Goal: Task Accomplishment & Management: Complete application form

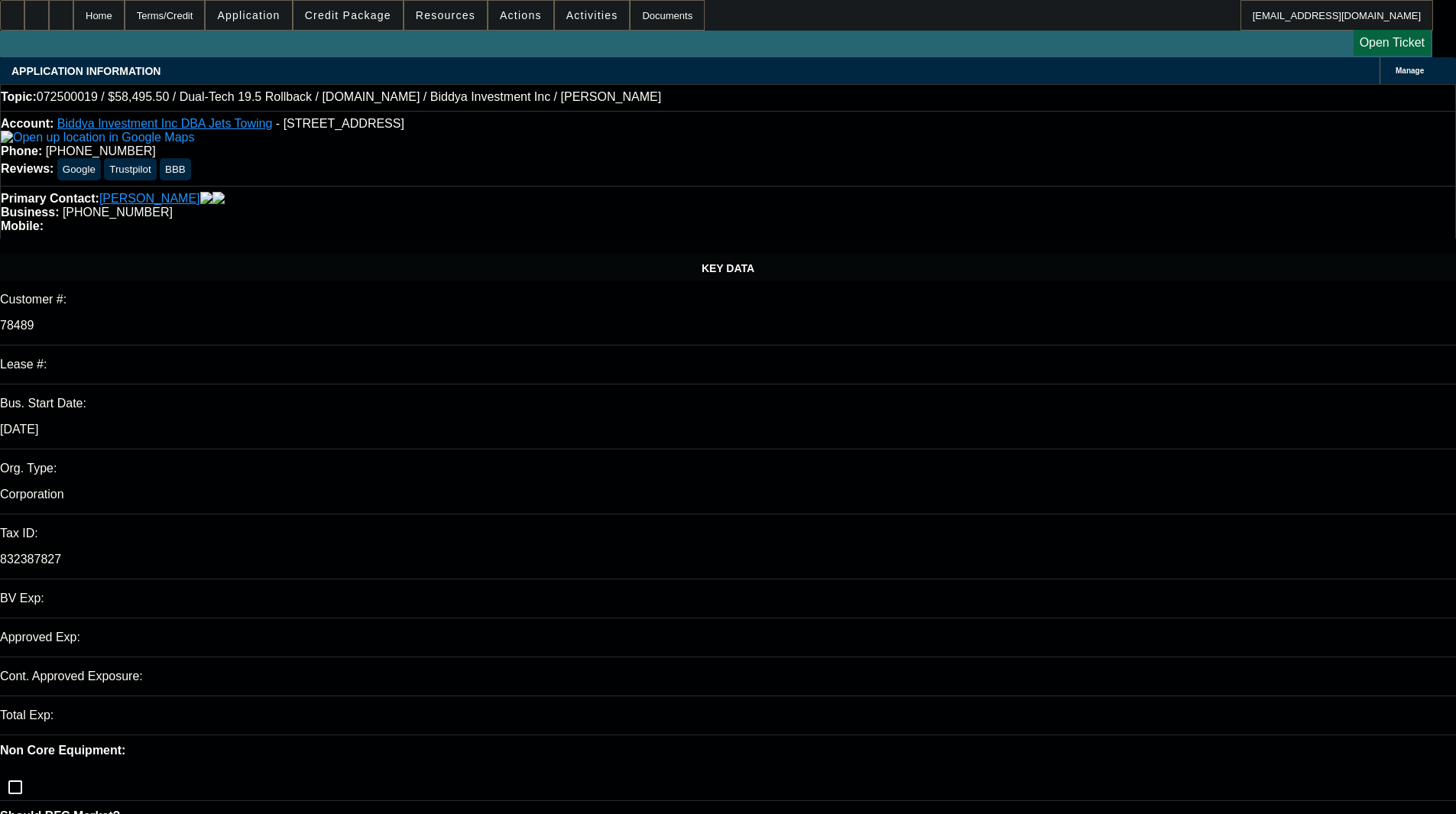
select select "0.1"
select select "0"
select select "6"
select select "0"
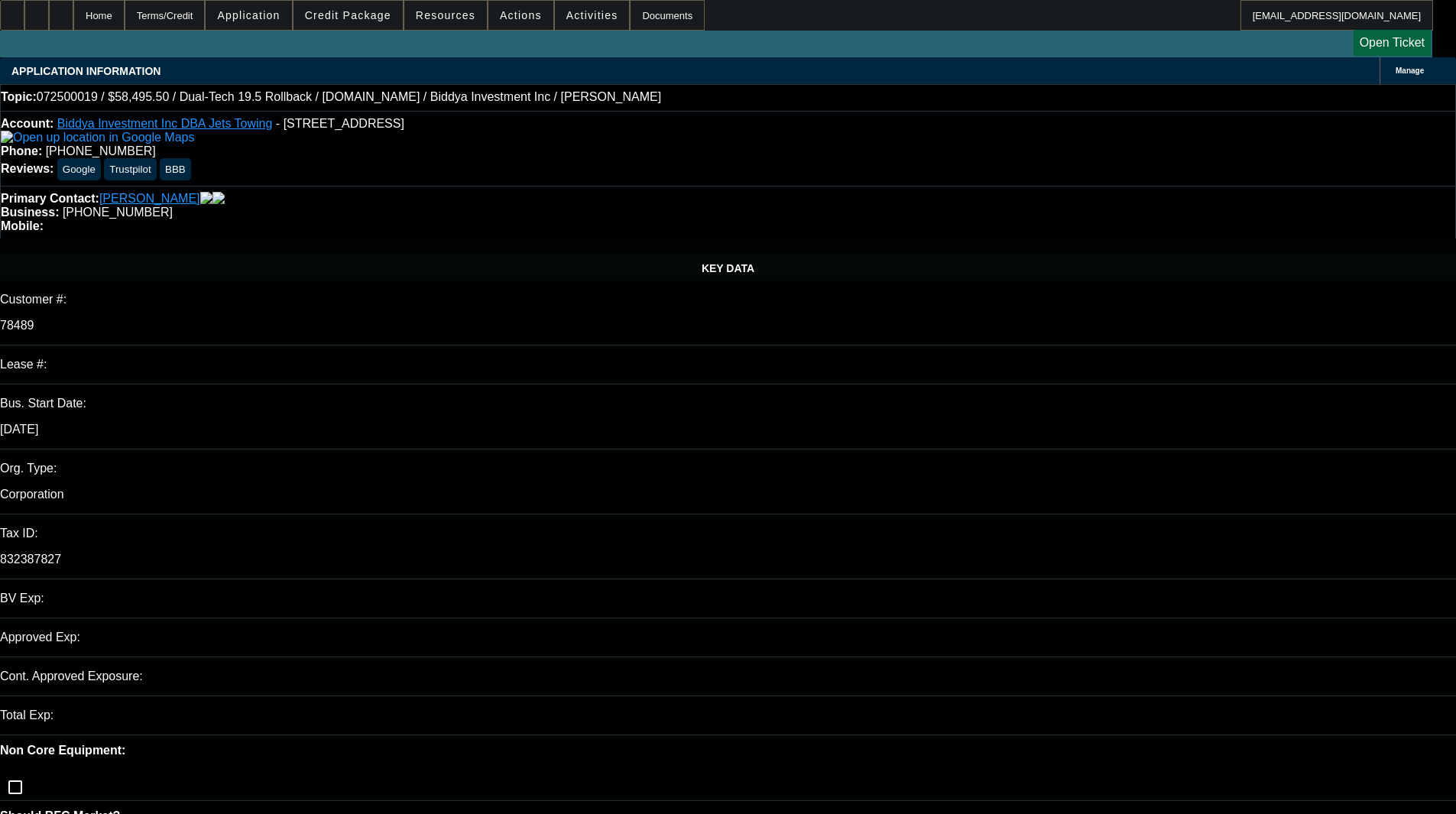
select select "2"
select select "0"
select select "6"
select select "0"
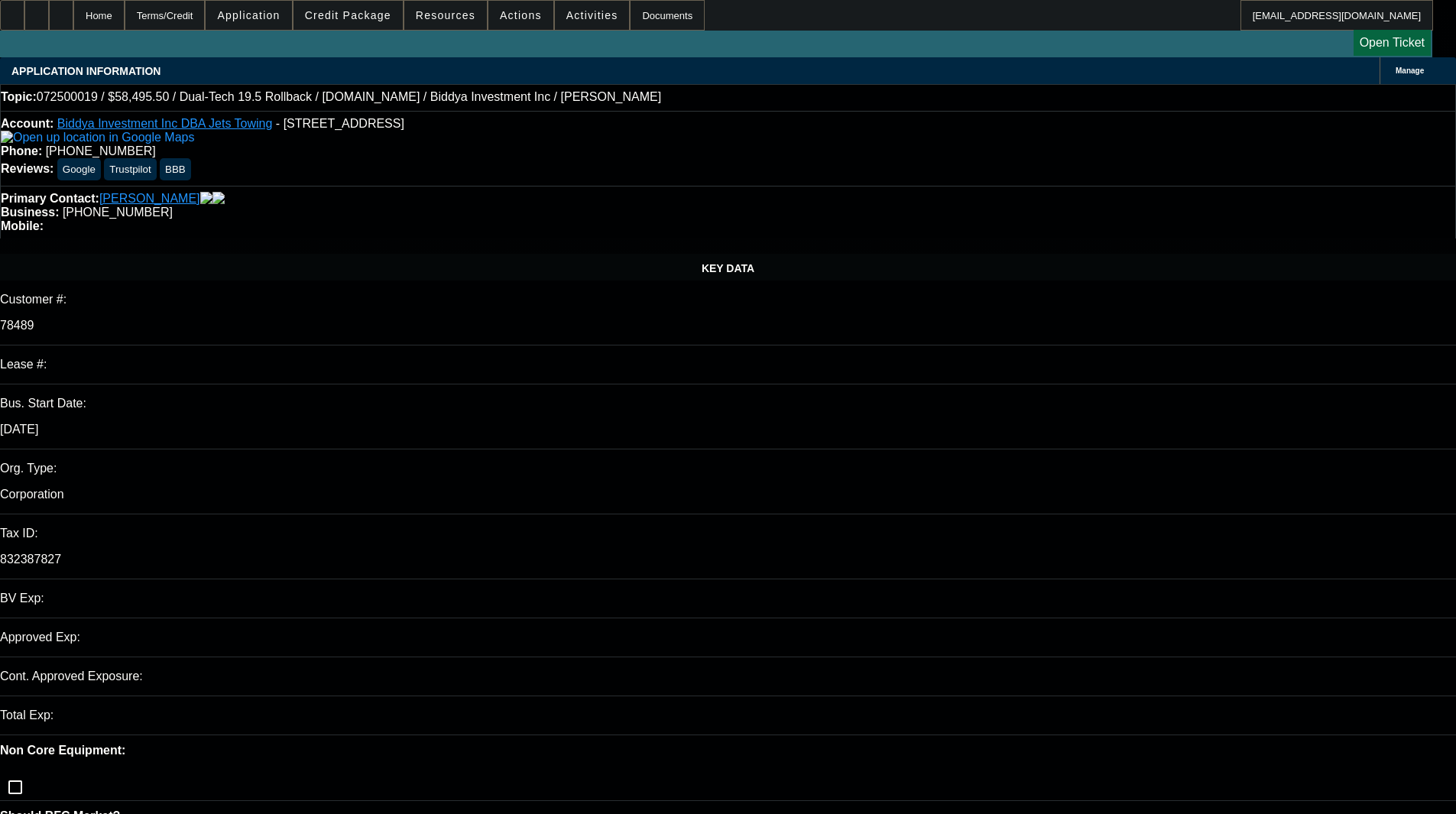
select select "2"
select select "0"
select select "6"
select select "0"
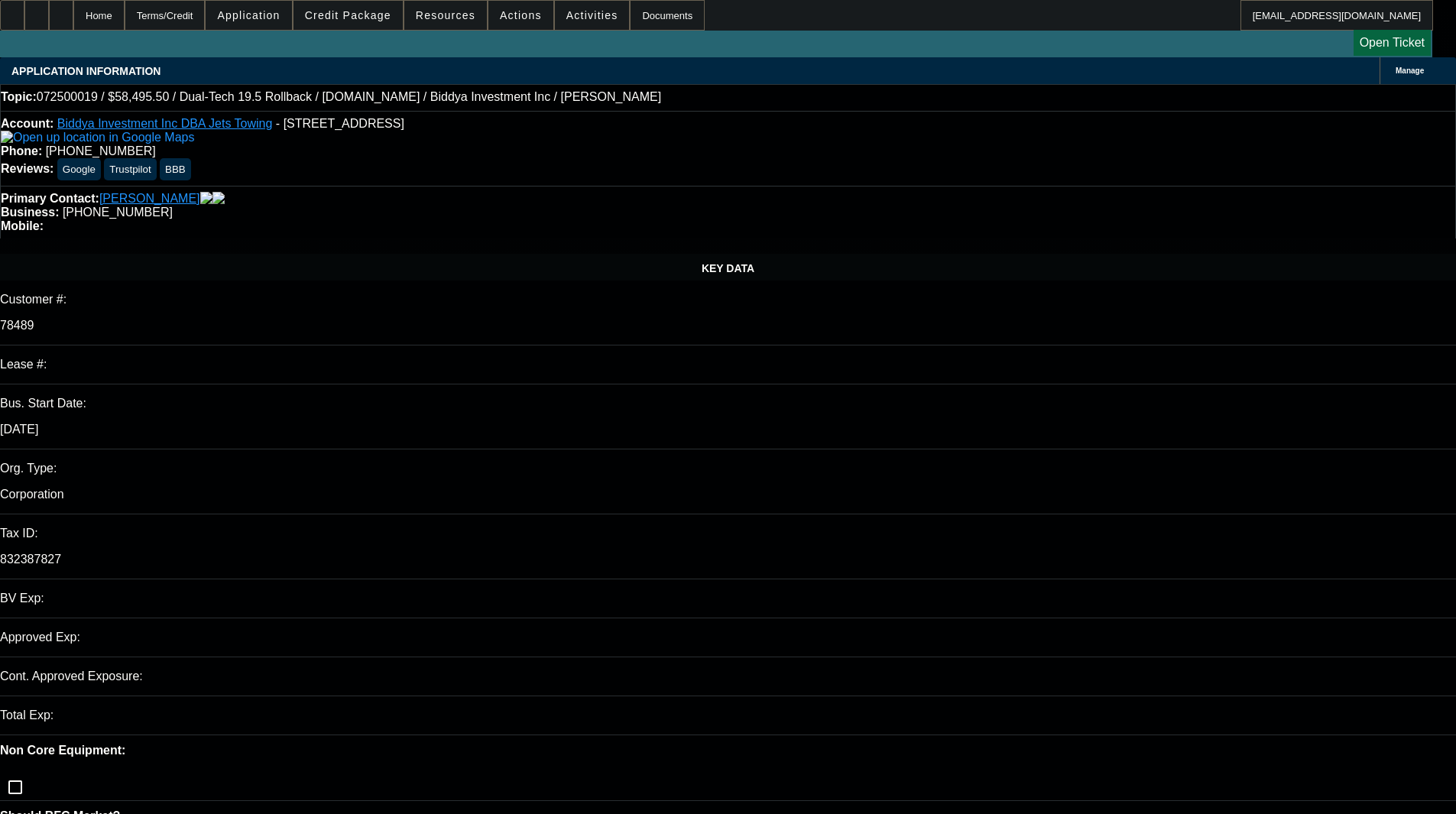
select select "2"
select select "0"
select select "6"
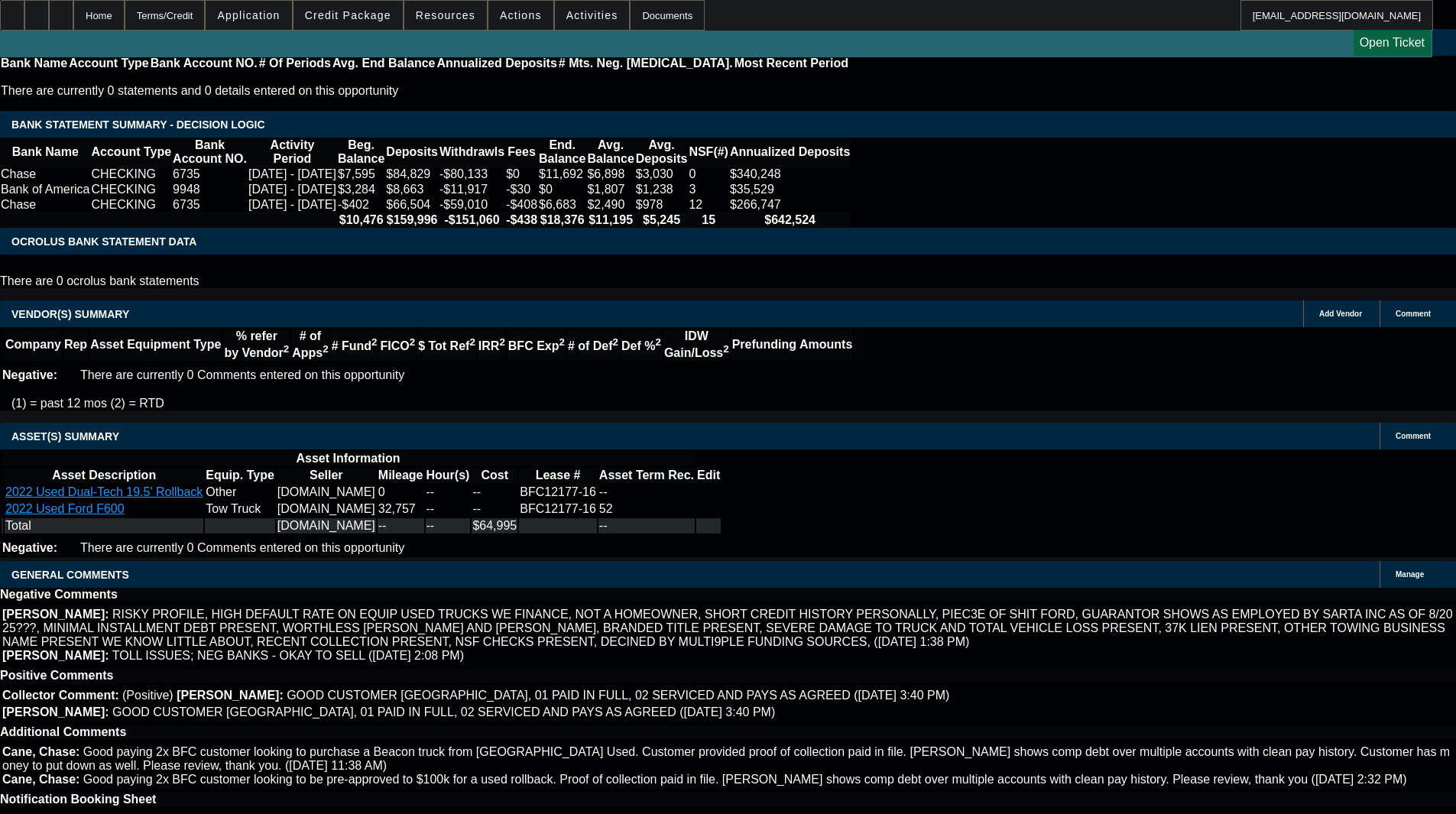
scroll to position [3355, 0]
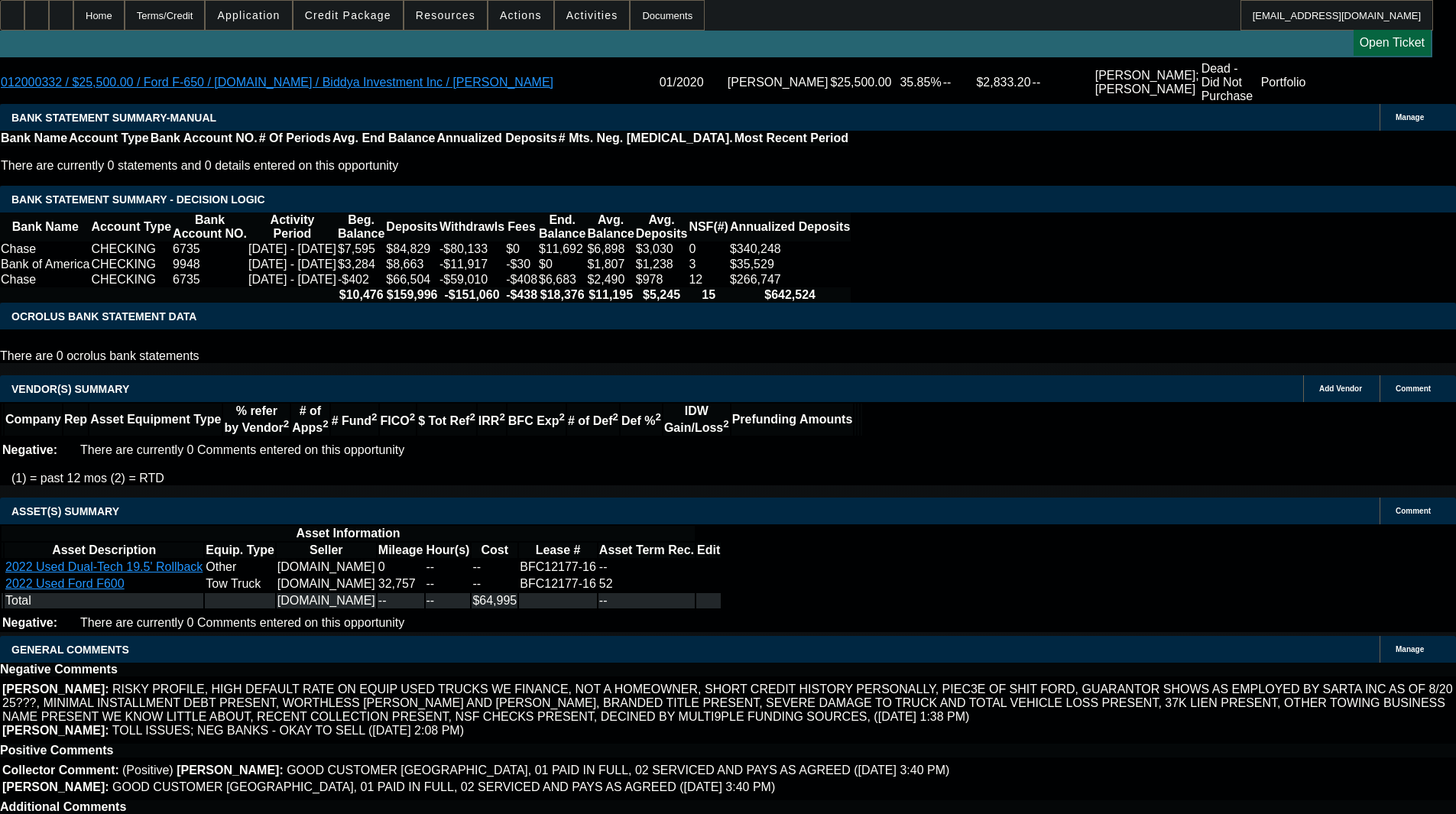
scroll to position [3243, 0]
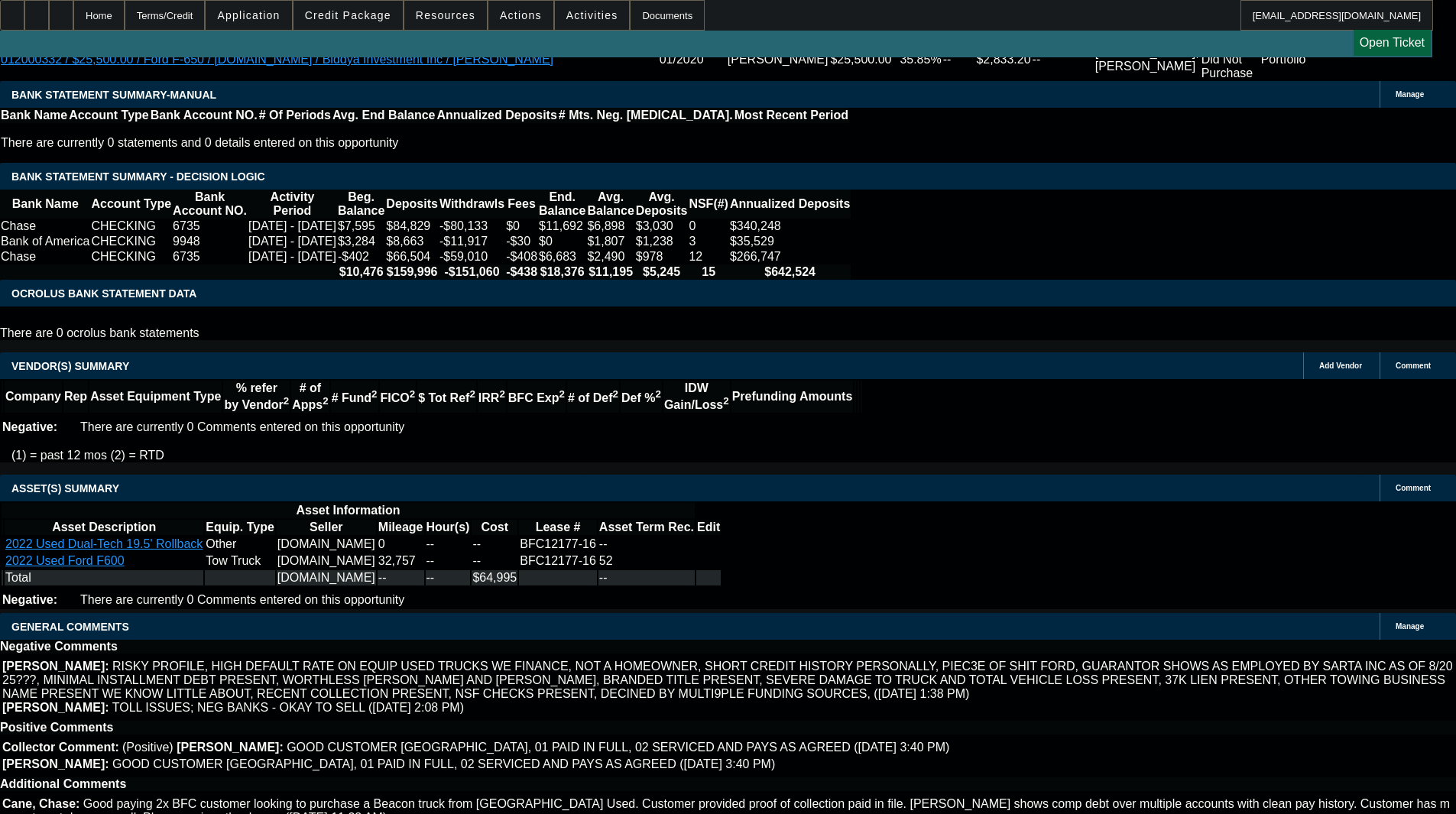
select select "6"
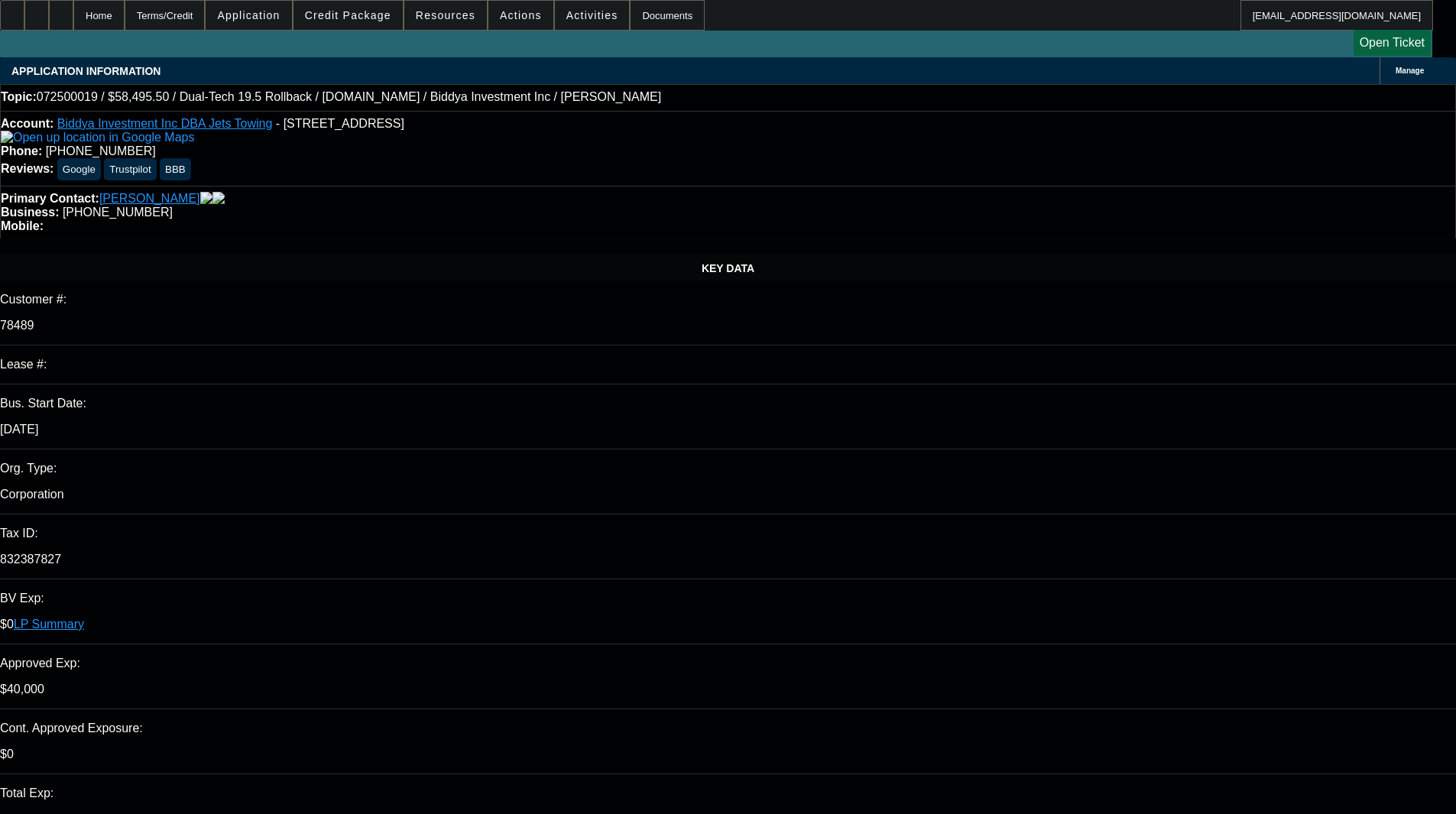
type input "11:56"
type input "02:46"
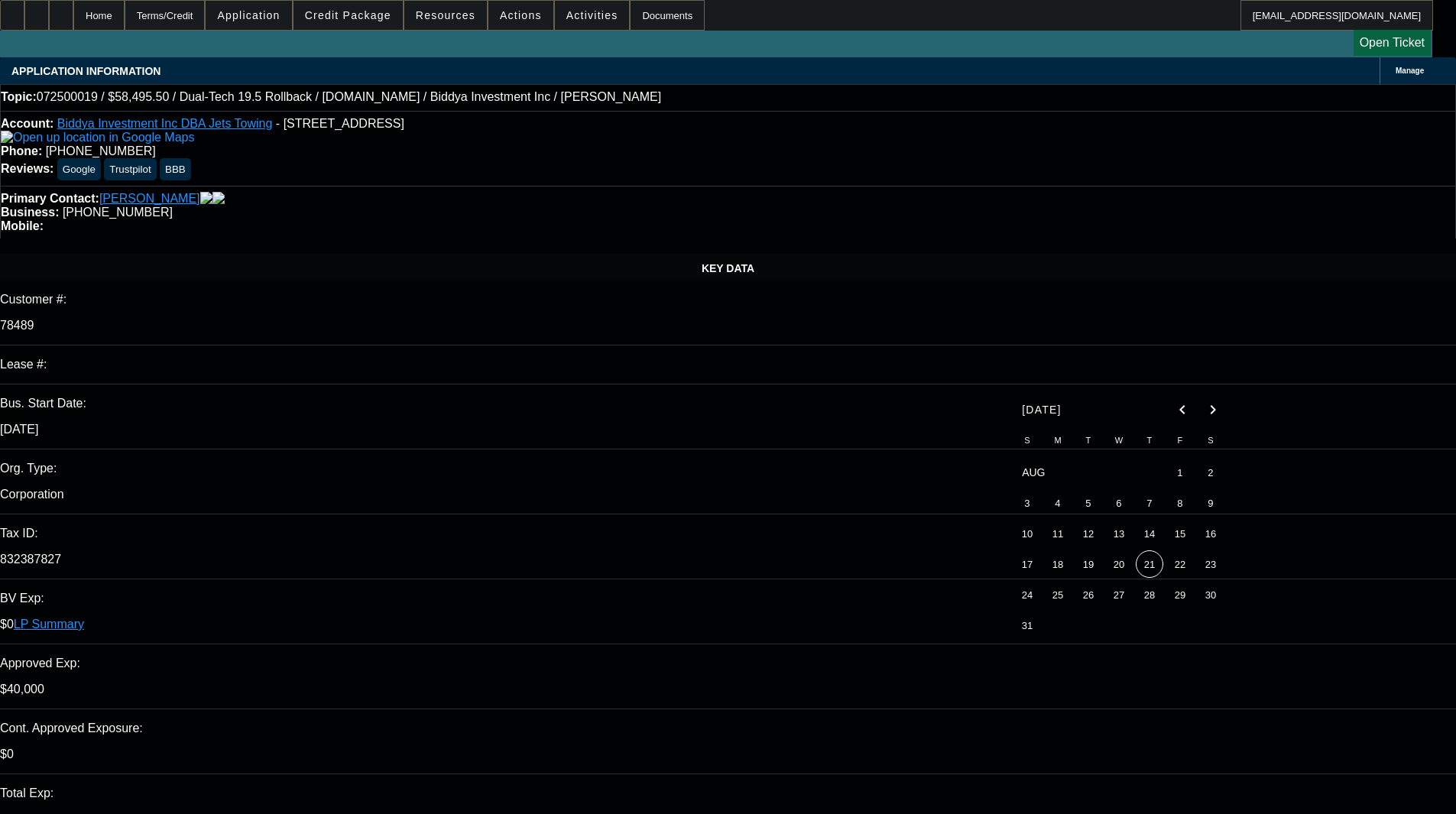
click at [1150, 571] on span "21" at bounding box center [1150, 564] width 27 height 27
type input "[DATE]"
paste textarea "In order to further process the above application, we need the following inform…"
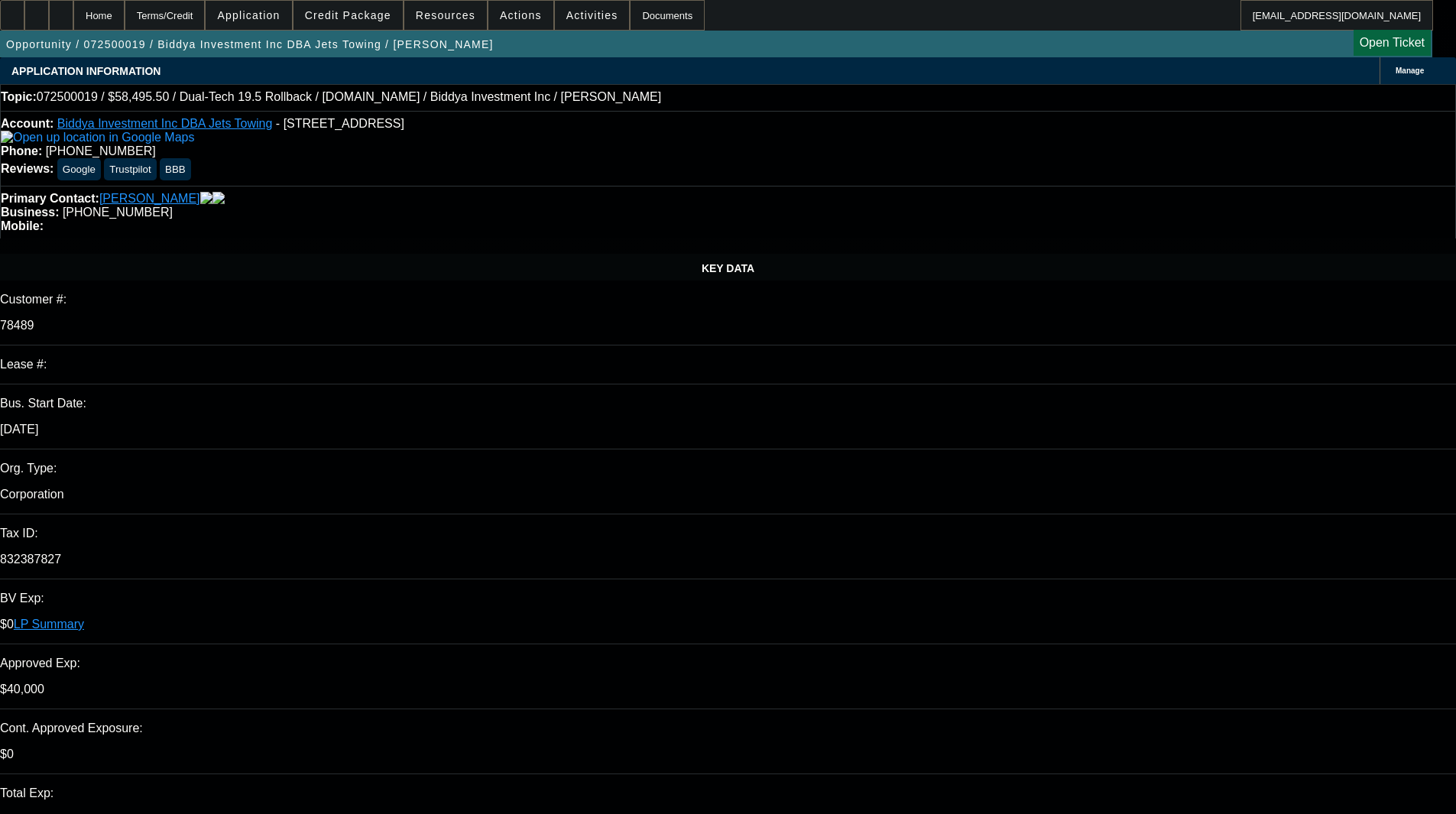
type textarea "PER UNIFI - "In order to further process the above application, we need the fol…"
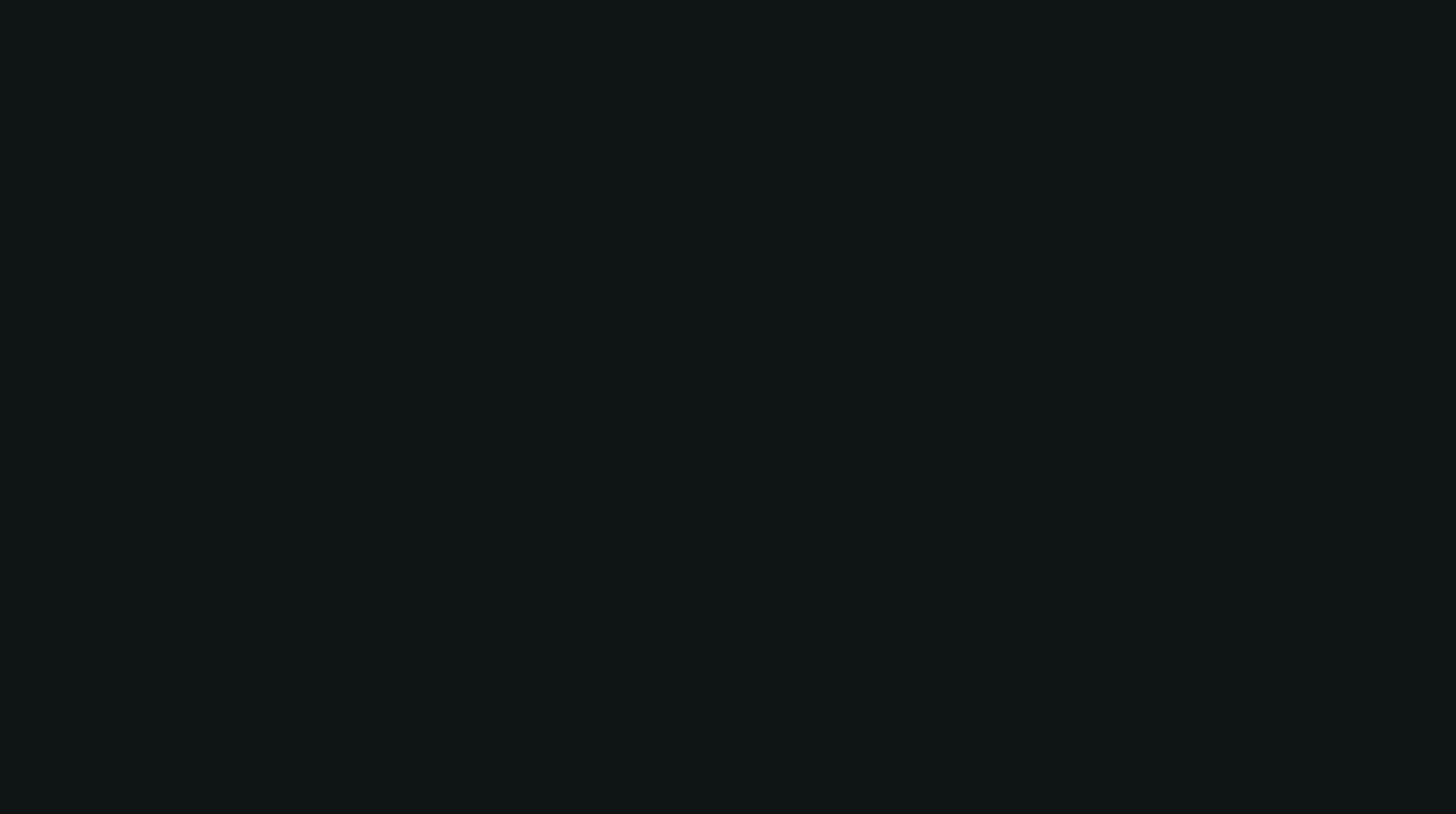
select select "0.1"
select select "0"
select select "6"
select select "0.1"
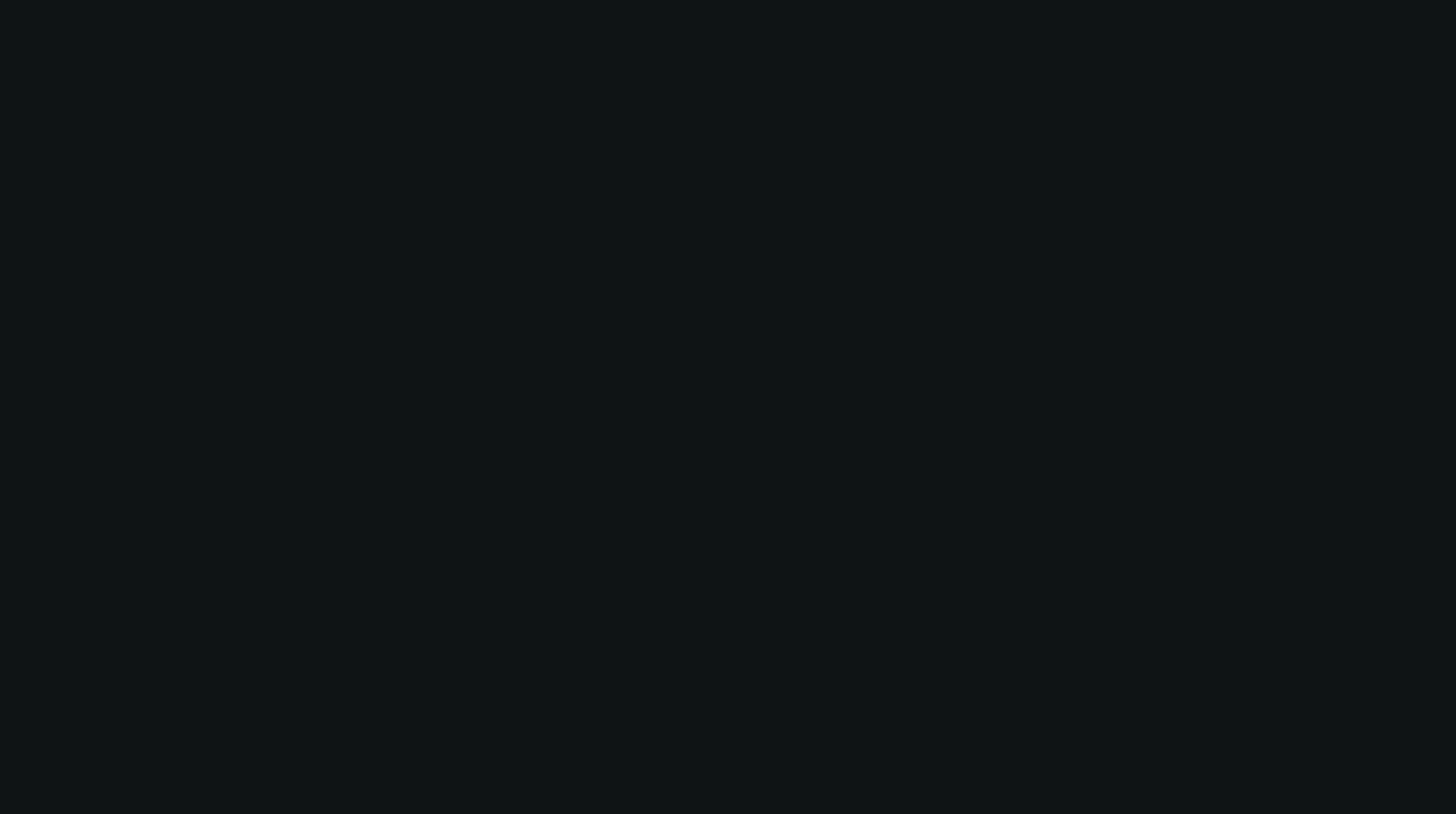
select select "0"
select select "6"
select select "0"
select select "2"
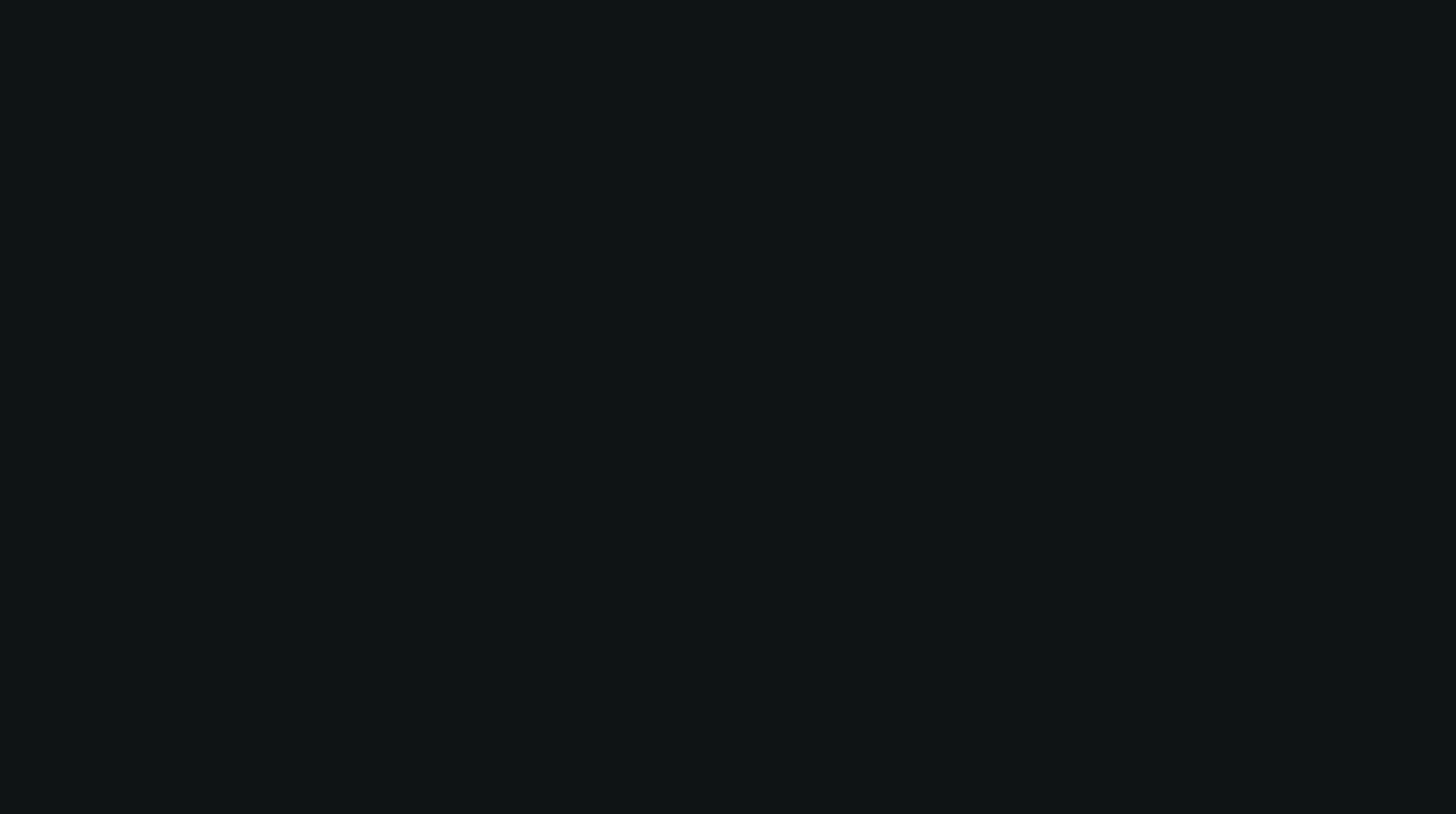
select select "2"
select select "0"
select select "6"
select select "0"
select select "2"
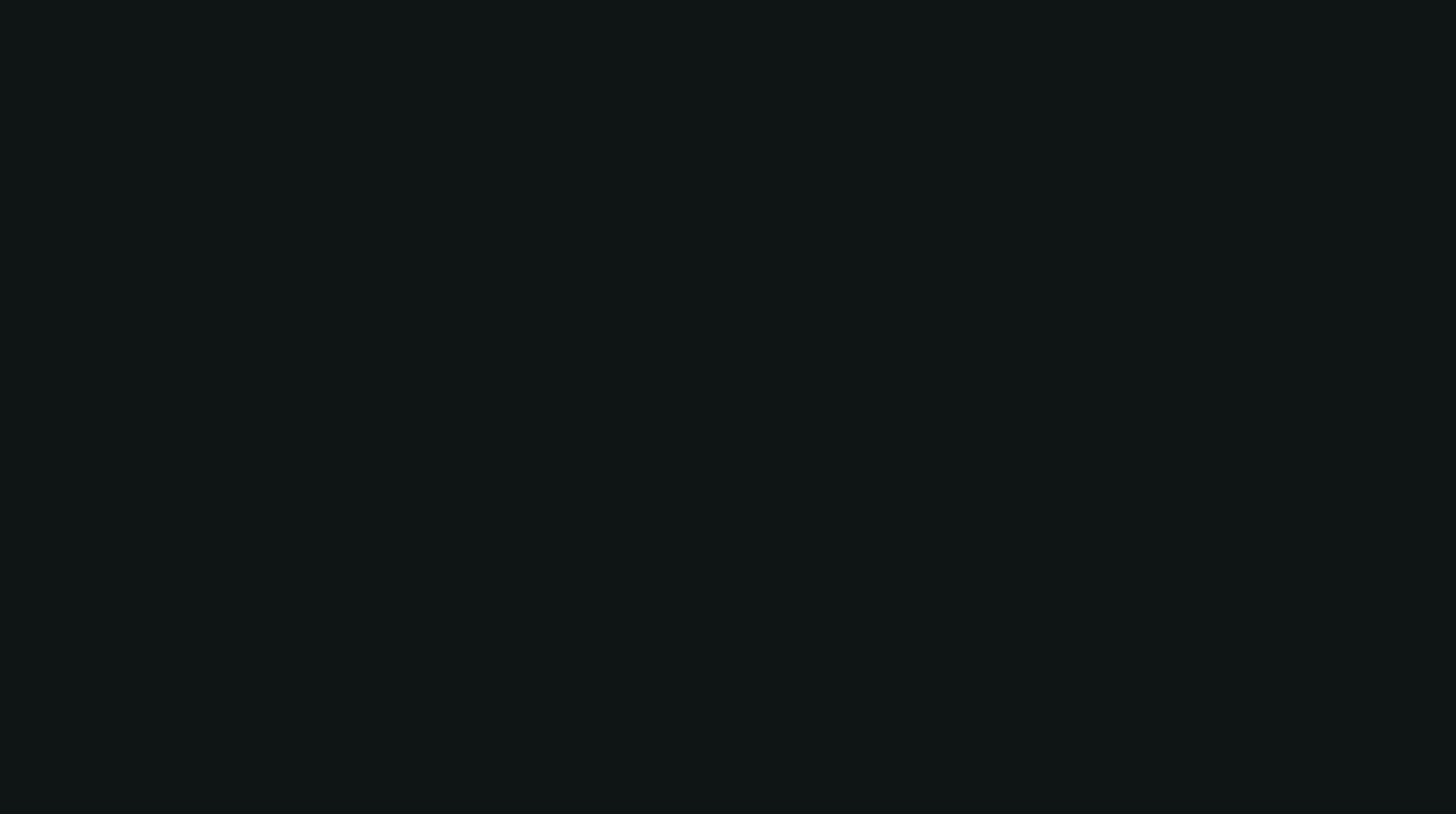
select select "2"
select select "0"
select select "6"
